Goal: Information Seeking & Learning: Learn about a topic

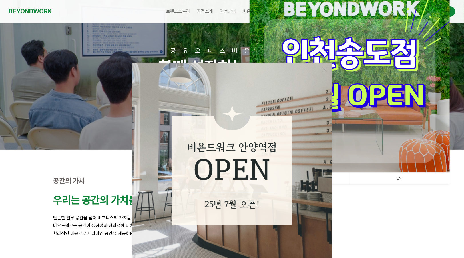
scroll to position [47, 0]
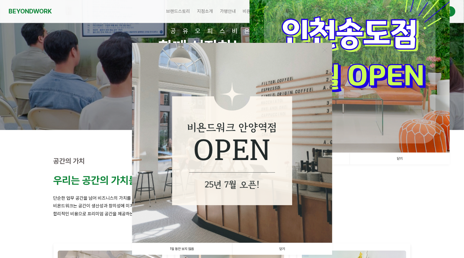
click at [391, 159] on link "닫기" at bounding box center [399, 159] width 100 height 12
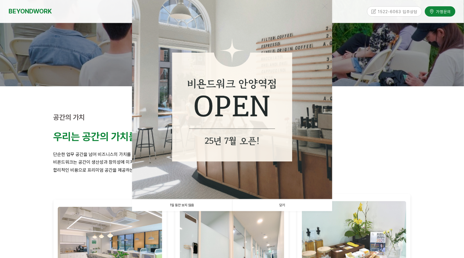
scroll to position [143, 0]
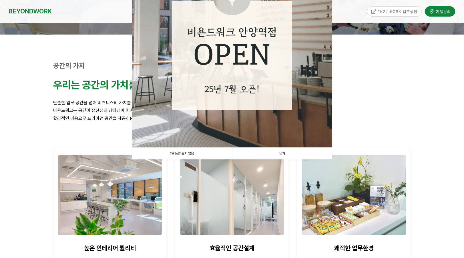
click at [298, 151] on link "닫기" at bounding box center [282, 154] width 100 height 12
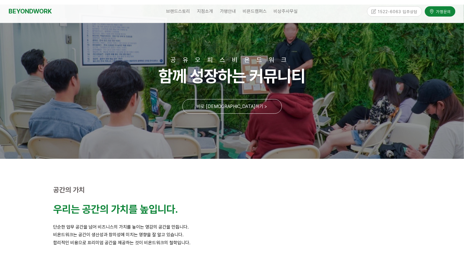
scroll to position [0, 0]
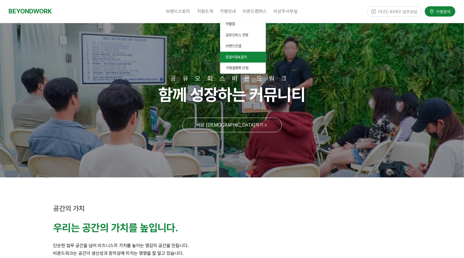
click at [243, 58] on span "창업비용&절차" at bounding box center [236, 57] width 21 height 4
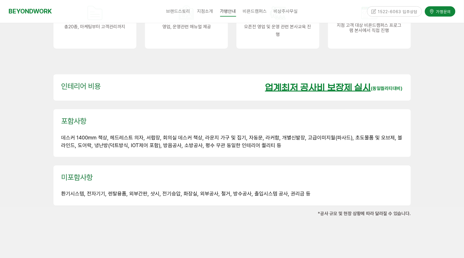
scroll to position [809, 0]
click at [69, 190] on span "환기시스템, 전자기기, 렌탈용품, 외부간판, 샷시, 전기승압, 화장실, 외부공사, 철거, 방수공사, 출입시스템 공사, 권리금 등" at bounding box center [185, 193] width 249 height 6
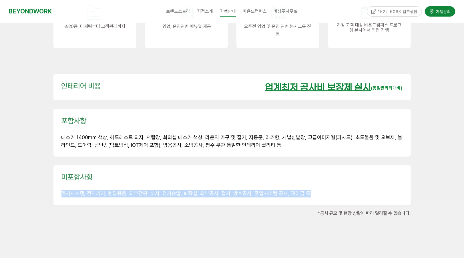
drag, startPoint x: 305, startPoint y: 179, endPoint x: 53, endPoint y: 186, distance: 251.8
click at [53, 186] on div "미포함사항 환기시스템, 전자기기, 렌탈용품, 외부간판, 샷시, 전기승압, 화장실, 외부공사, 철거, 방수공사, 출입시스템 공사, 권리금 등" at bounding box center [231, 185] width 357 height 40
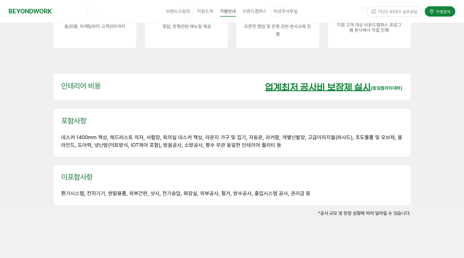
drag, startPoint x: 53, startPoint y: 186, endPoint x: 85, endPoint y: 205, distance: 36.8
click at [84, 217] on div at bounding box center [232, 225] width 366 height 17
click at [389, 81] on div "업계최저 공사비 보장제 실시 (동일퀄리티대비)" at bounding box center [334, 86] width 138 height 11
click at [335, 83] on u "업계최저 공사비 보장제 실시" at bounding box center [318, 88] width 106 height 10
drag, startPoint x: 263, startPoint y: 71, endPoint x: 364, endPoint y: 71, distance: 100.6
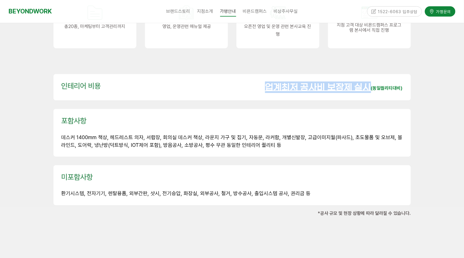
click at [364, 83] on u "업계최저 공사비 보장제 실시" at bounding box center [318, 88] width 106 height 10
drag, startPoint x: 364, startPoint y: 71, endPoint x: 353, endPoint y: 101, distance: 32.7
click at [353, 109] on div "포함사항 데스커 1400mm 책상, 헤드레스트 의자, 서랍장, 회의실 데스커 책상, 라운지 가구 및 집기, 자동문, 라커함, 개별신발장, 고급…" at bounding box center [231, 133] width 357 height 48
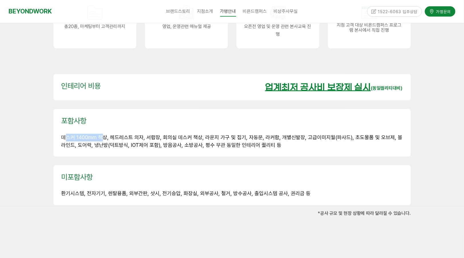
drag, startPoint x: 67, startPoint y: 123, endPoint x: 100, endPoint y: 124, distance: 32.3
click at [100, 134] on span "데스커 1400mm 책상, 헤드레스트 의자, 서랍장, 회의실 데스커 책상, 라운지 가구 및 집기, 자동문, 라커함, 개별신발장, 고급이미지월(…" at bounding box center [231, 141] width 341 height 14
drag, startPoint x: 100, startPoint y: 124, endPoint x: 138, endPoint y: 124, distance: 38.0
click at [120, 134] on span "데스커 1400mm 책상, 헤드레스트 의자, 서랍장, 회의실 데스커 책상, 라운지 가구 및 집기, 자동문, 라커함, 개별신발장, 고급이미지월(…" at bounding box center [231, 141] width 341 height 14
click at [173, 134] on span "데스커 1400mm 책상, 헤드레스트 의자, 서랍장, 회의실 데스커 책상, 라운지 가구 및 집기, 자동문, 라커함, 개별신발장, 고급이미지월(…" at bounding box center [231, 141] width 341 height 14
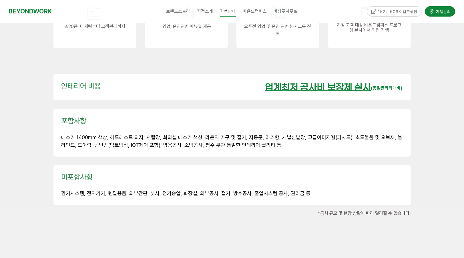
click at [230, 134] on span "데스커 1400mm 책상, 헤드레스트 의자, 서랍장, 회의실 데스커 책상, 라운지 가구 및 집기, 자동문, 라커함, 개별신발장, 고급이미지월(…" at bounding box center [231, 141] width 341 height 14
click at [321, 134] on span "데스커 1400mm 책상, 헤드레스트 의자, 서랍장, 회의실 데스커 책상, 라운지 가구 및 집기, 자동문, 라커함, 개별신발장, 고급이미지월(…" at bounding box center [231, 141] width 341 height 14
click at [378, 134] on span "데스커 1400mm 책상, 헤드레스트 의자, 서랍장, 회의실 데스커 책상, 라운지 가구 및 집기, 자동문, 라커함, 개별신발장, 고급이미지월(…" at bounding box center [231, 141] width 341 height 14
click at [245, 136] on div "포함사항 데스커 1400mm 책상, 헤드레스트 의자, 서랍장, 회의실 데스커 책상, 라운지 가구 및 집기, 자동문, 라커함, 개별신발장, 고급…" at bounding box center [231, 133] width 357 height 48
click at [206, 134] on span "데스커 1400mm 책상, 헤드레스트 의자, 서랍장, 회의실 데스커 책상, 라운지 가구 및 집기, 자동문, 라커함, 개별신발장, 고급이미지월(…" at bounding box center [231, 141] width 341 height 14
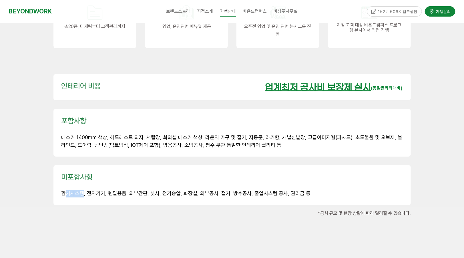
drag, startPoint x: 66, startPoint y: 181, endPoint x: 83, endPoint y: 181, distance: 17.2
click at [83, 190] on span "환기시스템, 전자기기, 렌탈용품, 외부간판, 샷시, 전기승압, 화장실, 외부공사, 철거, 방수공사, 출입시스템 공사, 권리금 등" at bounding box center [185, 193] width 249 height 6
drag, startPoint x: 83, startPoint y: 181, endPoint x: 105, endPoint y: 182, distance: 22.0
click at [105, 190] on span "환기시스템, 전자기기, 렌탈용품, 외부간판, 샷시, 전기승압, 화장실, 외부공사, 철거, 방수공사, 출입시스템 공사, 권리금 등" at bounding box center [185, 193] width 249 height 6
drag, startPoint x: 105, startPoint y: 182, endPoint x: 116, endPoint y: 181, distance: 10.4
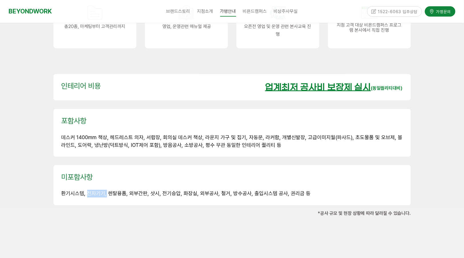
click at [116, 190] on span "환기시스템, 전자기기, 렌탈용품, 외부간판, 샷시, 전기승압, 화장실, 외부공사, 철거, 방수공사, 출입시스템 공사, 권리금 등" at bounding box center [185, 193] width 249 height 6
click at [133, 190] on span "환기시스템, 전자기기, 렌탈용품, 외부간판, 샷시, 전기승압, 화장실, 외부공사, 철거, 방수공사, 출입시스템 공사, 권리금 등" at bounding box center [185, 193] width 249 height 6
click at [153, 190] on span "환기시스템, 전자기기, 렌탈용품, 외부간판, 샷시, 전기승압, 화장실, 외부공사, 철거, 방수공사, 출입시스템 공사, 권리금 등" at bounding box center [185, 193] width 249 height 6
click at [167, 190] on span "환기시스템, 전자기기, 렌탈용품, 외부간판, 샷시, 전기승압, 화장실, 외부공사, 철거, 방수공사, 출입시스템 공사, 권리금 등" at bounding box center [185, 193] width 249 height 6
click at [184, 190] on span "환기시스템, 전자기기, 렌탈용품, 외부간판, 샷시, 전기승압, 화장실, 외부공사, 철거, 방수공사, 출입시스템 공사, 권리금 등" at bounding box center [185, 193] width 249 height 6
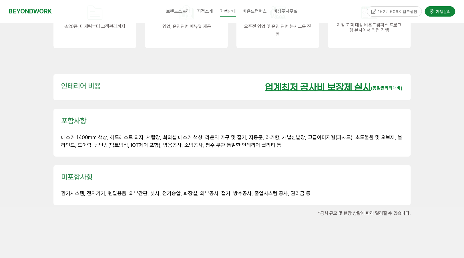
click at [209, 190] on span "환기시스템, 전자기기, 렌탈용품, 외부간판, 샷시, 전기승압, 화장실, 외부공사, 철거, 방수공사, 출입시스템 공사, 권리금 등" at bounding box center [185, 193] width 249 height 6
click at [219, 190] on span "환기시스템, 전자기기, 렌탈용품, 외부간판, 샷시, 전기승압, 화장실, 외부공사, 철거, 방수공사, 출입시스템 공사, 권리금 등" at bounding box center [185, 193] width 249 height 6
click at [237, 190] on span "환기시스템, 전자기기, 렌탈용품, 외부간판, 샷시, 전기승압, 화장실, 외부공사, 철거, 방수공사, 출입시스템 공사, 권리금 등" at bounding box center [185, 193] width 249 height 6
click at [260, 190] on span "환기시스템, 전자기기, 렌탈용품, 외부간판, 샷시, 전기승압, 화장실, 외부공사, 철거, 방수공사, 출입시스템 공사, 권리금 등" at bounding box center [185, 193] width 249 height 6
click at [294, 190] on span "환기시스템, 전자기기, 렌탈용품, 외부간판, 샷시, 전기승압, 화장실, 외부공사, 철거, 방수공사, 출입시스템 공사, 권리금 등" at bounding box center [185, 193] width 249 height 6
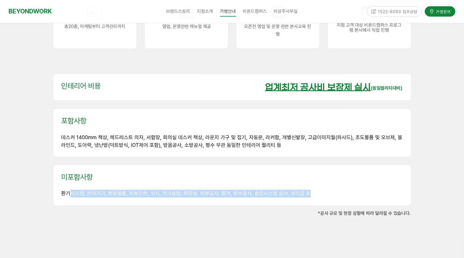
drag, startPoint x: 316, startPoint y: 180, endPoint x: 70, endPoint y: 184, distance: 245.8
click at [70, 184] on div "미포함사항 환기시스템, 전자기기, 렌탈용품, 외부간판, 샷시, 전기승압, 화장실, 외부공사, 철거, 방수공사, 출입시스템 공사, 권리금 등" at bounding box center [231, 185] width 357 height 40
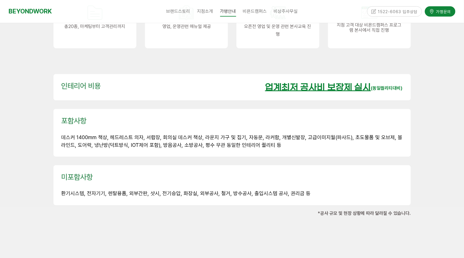
drag, startPoint x: 70, startPoint y: 184, endPoint x: 81, endPoint y: 199, distance: 17.6
click at [75, 209] on p "*공사 규모 및 현장 상황에 따라 달라질 수 있습니다." at bounding box center [231, 213] width 357 height 8
click at [174, 190] on span "환기시스템, 전자기기, 렌탈용품, 외부간판, 샷시, 전기승압, 화장실, 외부공사, 철거, 방수공사, 출입시스템 공사, 권리금 등" at bounding box center [185, 193] width 249 height 6
click at [189, 190] on span "환기시스템, 전자기기, 렌탈용품, 외부간판, 샷시, 전기승압, 화장실, 외부공사, 철거, 방수공사, 출입시스템 공사, 권리금 등" at bounding box center [185, 193] width 249 height 6
click at [206, 190] on span "환기시스템, 전자기기, 렌탈용품, 외부간판, 샷시, 전기승압, 화장실, 외부공사, 철거, 방수공사, 출입시스템 공사, 권리금 등" at bounding box center [185, 193] width 249 height 6
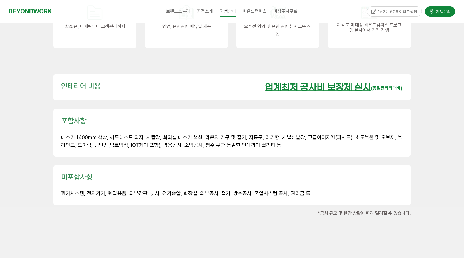
click at [200, 126] on p at bounding box center [231, 130] width 341 height 8
drag, startPoint x: 305, startPoint y: 137, endPoint x: 35, endPoint y: 125, distance: 270.9
drag, startPoint x: 35, startPoint y: 125, endPoint x: 84, endPoint y: 143, distance: 52.1
click at [84, 143] on div "포함사항 데스커 1400mm 책상, 헤드레스트 의자, 서랍장, 회의실 데스커 책상, 라운지 가구 및 집기, 자동문, 라커함, 개별신발장, 고급…" at bounding box center [231, 133] width 357 height 48
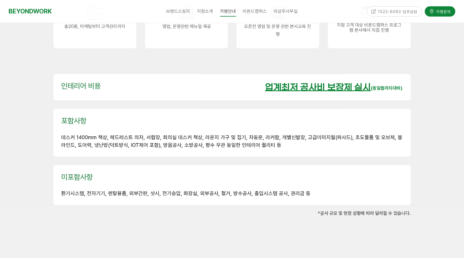
click at [153, 161] on div "미포함사항 환기시스템, 전자기기, 렌탈용품, 외부간판, 샷시, 전기승압, 화장실, 외부공사, 철거, 방수공사, 출입시스템 공사, 권리금 등" at bounding box center [232, 185] width 366 height 49
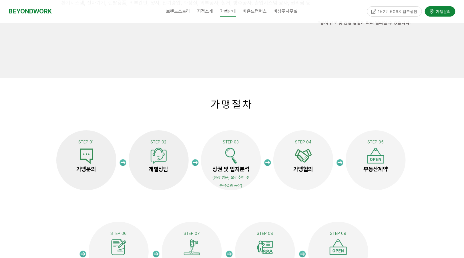
scroll to position [1048, 0]
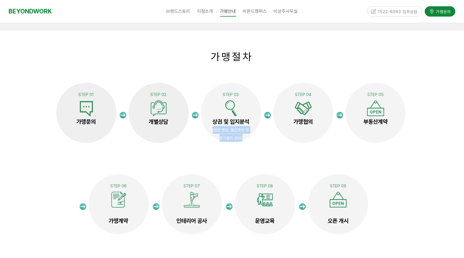
drag, startPoint x: 211, startPoint y: 118, endPoint x: 247, endPoint y: 127, distance: 37.2
click at [247, 127] on div "STEP 03 상권 및 입지분석 (현장 방문, 물건추천 및 분석결과 공유)" at bounding box center [231, 112] width 60 height 59
drag, startPoint x: 247, startPoint y: 127, endPoint x: 264, endPoint y: 137, distance: 19.5
click at [264, 137] on div "STEP 03 상권 및 입지분석 (현장 방문, 물건추천 및 분석결과 공유)" at bounding box center [234, 118] width 72 height 77
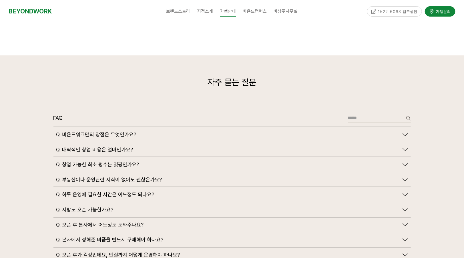
scroll to position [1286, 0]
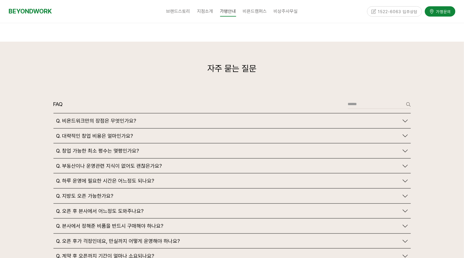
click at [122, 118] on span "Q. 비욘드워크만의 장점은 무엇인가요?" at bounding box center [96, 121] width 80 height 6
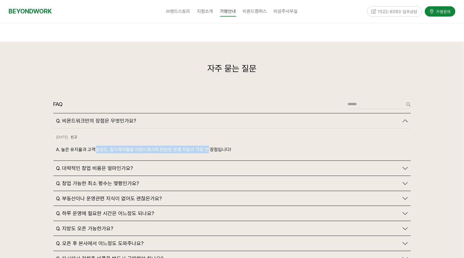
drag, startPoint x: 101, startPoint y: 135, endPoint x: 207, endPoint y: 132, distance: 106.6
click at [207, 146] on p "A. 높은 유지율과 고객충성도, 장기계약율등 비욘드워크의 탄탄한 운영 지표가 가장 큰 장점입니다!" at bounding box center [231, 150] width 351 height 8
click at [122, 161] on div "Q. 대략적인 창업 비용은 얼마인가요?" at bounding box center [231, 168] width 357 height 15
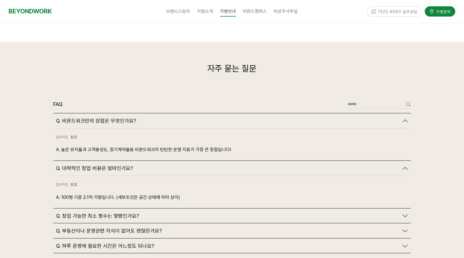
click at [122, 165] on span "Q. 대략적인 창업 비용은 얼마인가요?" at bounding box center [94, 168] width 77 height 6
drag, startPoint x: 65, startPoint y: 184, endPoint x: 88, endPoint y: 183, distance: 22.3
click at [88, 193] on p "A. 100평 기준 2.1억 가량입니다. (세부조건은 공간 상태에 따라 상이)" at bounding box center [231, 197] width 351 height 8
drag, startPoint x: 88, startPoint y: 183, endPoint x: 149, endPoint y: 182, distance: 60.9
click at [149, 193] on p "A. 100평 기준 2.1억 가량입니다. (세부조건은 공간 상태에 따라 상이)" at bounding box center [231, 197] width 351 height 8
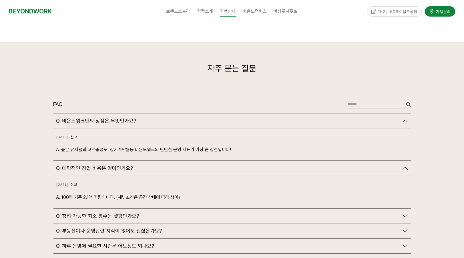
scroll to position [1333, 0]
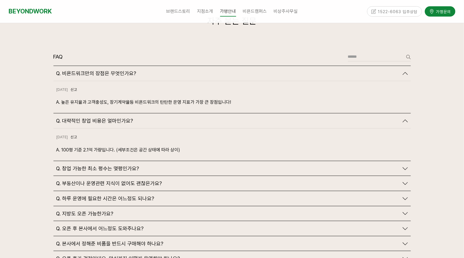
click at [113, 165] on span "Q. 창업 가능한 최소 평수는 몇평인가요?" at bounding box center [97, 168] width 83 height 6
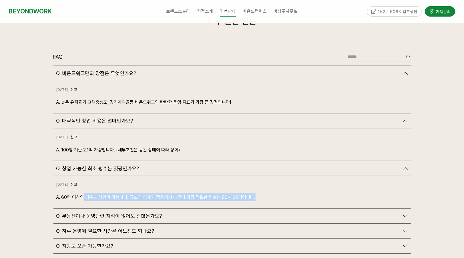
drag, startPoint x: 82, startPoint y: 185, endPoint x: 261, endPoint y: 181, distance: 179.5
click at [261, 193] on p "A. 60평 이하의 경우도 창업이 가능하나, 규모의 경제가 적용되기 때문에 가장 적절한 평수는 80~120평입니다." at bounding box center [231, 197] width 351 height 8
drag, startPoint x: 261, startPoint y: 181, endPoint x: 259, endPoint y: 186, distance: 5.2
click at [259, 193] on p "A. 60평 이하의 경우도 창업이 가능하나, 규모의 경제가 적용되기 때문에 가장 적절한 평수는 80~120평입니다." at bounding box center [231, 197] width 351 height 8
click at [130, 187] on div "2024-10-18 신고 신고 A. 60평 이하의 경우도 창업이 가능하나, 규모의 경제가 적용되기 때문에 가장 적절한 평수는 80~120평입니…" at bounding box center [231, 192] width 357 height 32
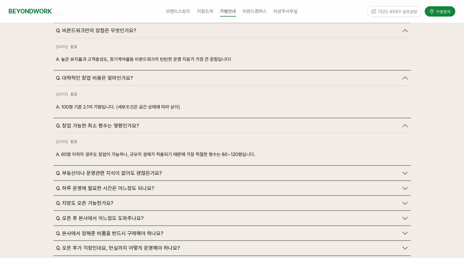
scroll to position [1381, 0]
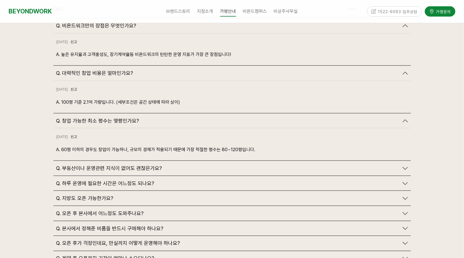
click at [94, 176] on div "Q. 하루 운영에 필요한 시간은 어느정도 되나요?" at bounding box center [231, 183] width 357 height 15
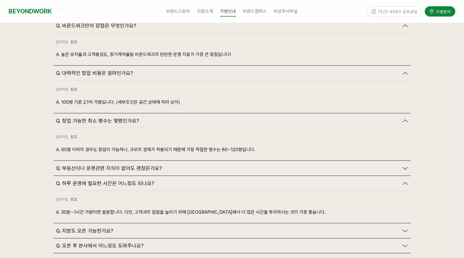
click at [111, 165] on span "Q. 부동산이나 운영관련 지식이 없어도 괜찮은가요?" at bounding box center [109, 168] width 106 height 6
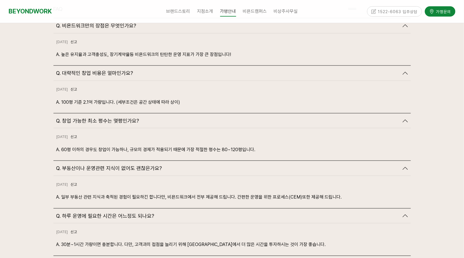
click at [111, 165] on span "Q. 부동산이나 운영관련 지식이 없어도 괜찮은가요?" at bounding box center [109, 168] width 106 height 6
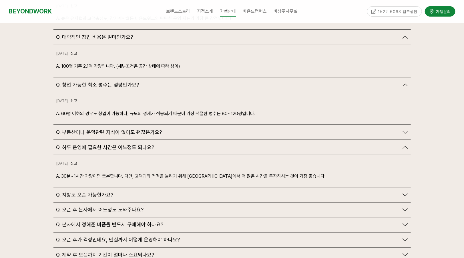
scroll to position [1429, 0]
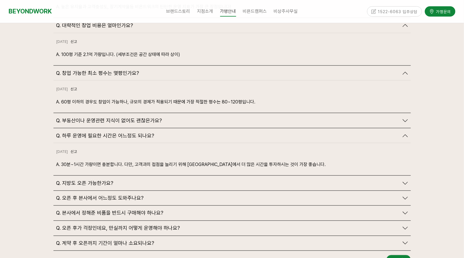
click at [105, 195] on span "Q. 오픈 후 본사에서 어느정도 도와주나요?" at bounding box center [99, 198] width 87 height 6
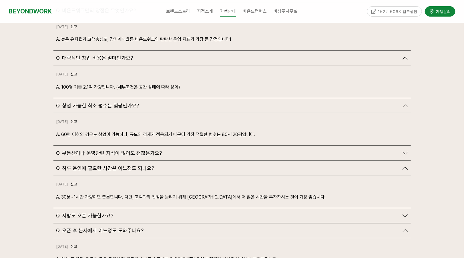
scroll to position [1381, 0]
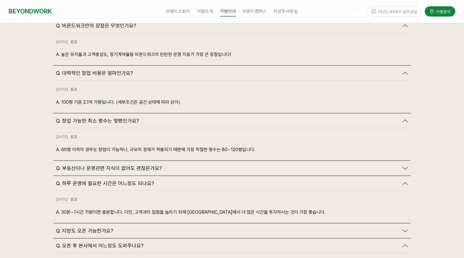
click at [15, 143] on div at bounding box center [232, 157] width 464 height 421
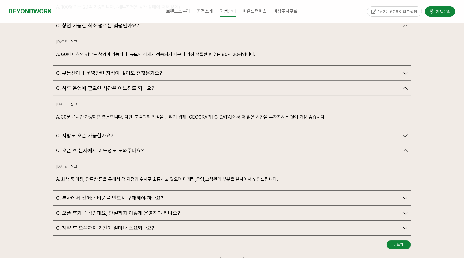
click at [148, 210] on span "Q. 오픈 후가 걱정인데요, 만실까지 어떻게 운영해야 하나요?" at bounding box center [118, 213] width 124 height 6
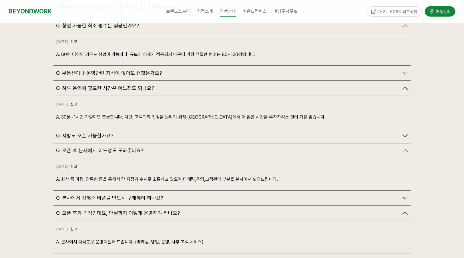
click at [134, 195] on span "Q. 본사에서 정해준 비품을 반드시 구매해야 하나요?" at bounding box center [109, 198] width 107 height 6
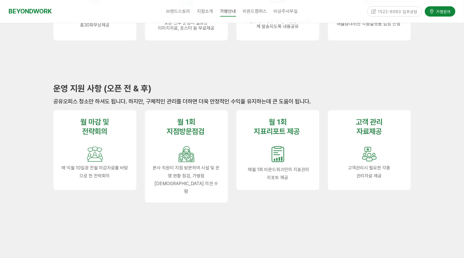
scroll to position [429, 0]
